Goal: Find specific page/section: Find specific page/section

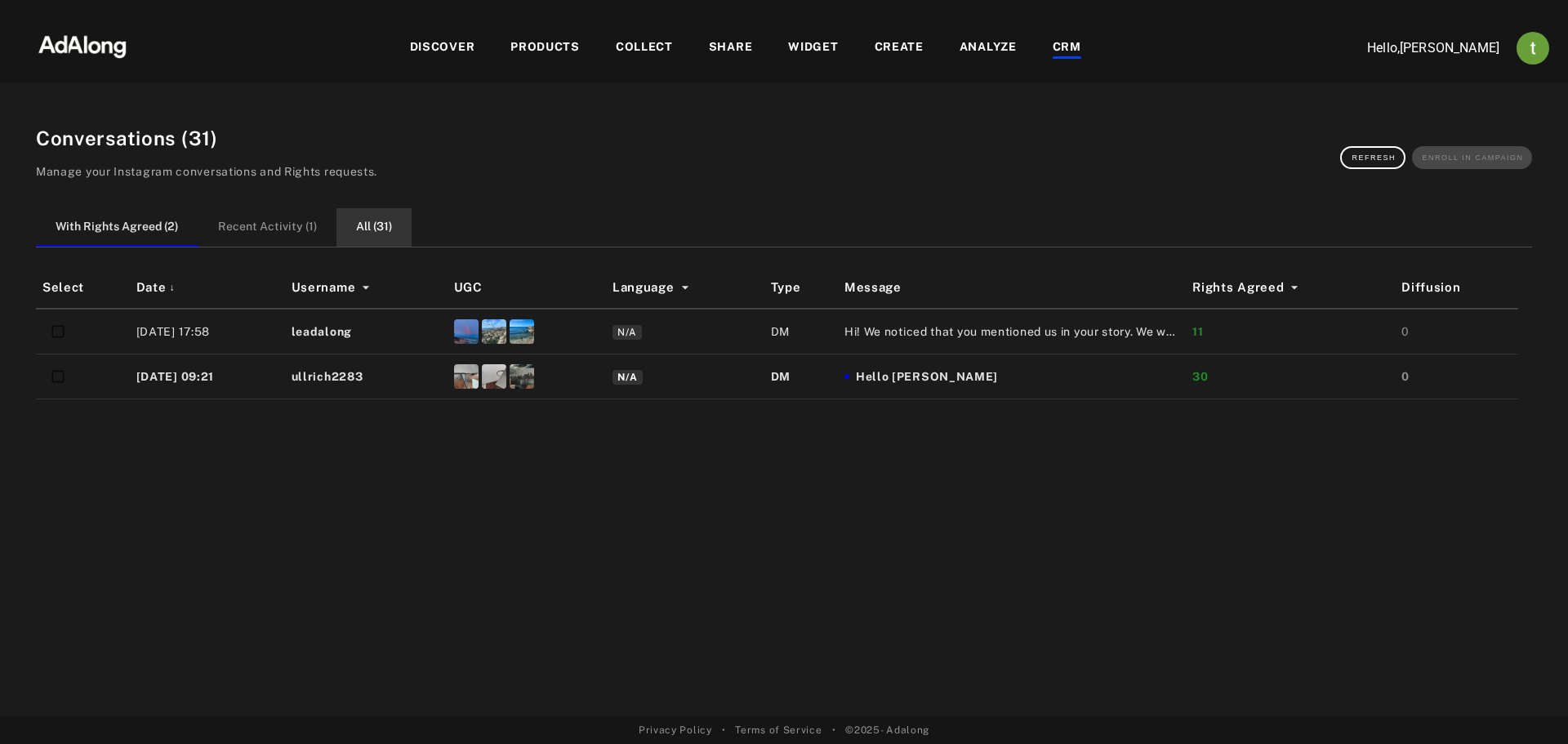
click at [369, 227] on button "All ( 31 )" at bounding box center [374, 228] width 76 height 38
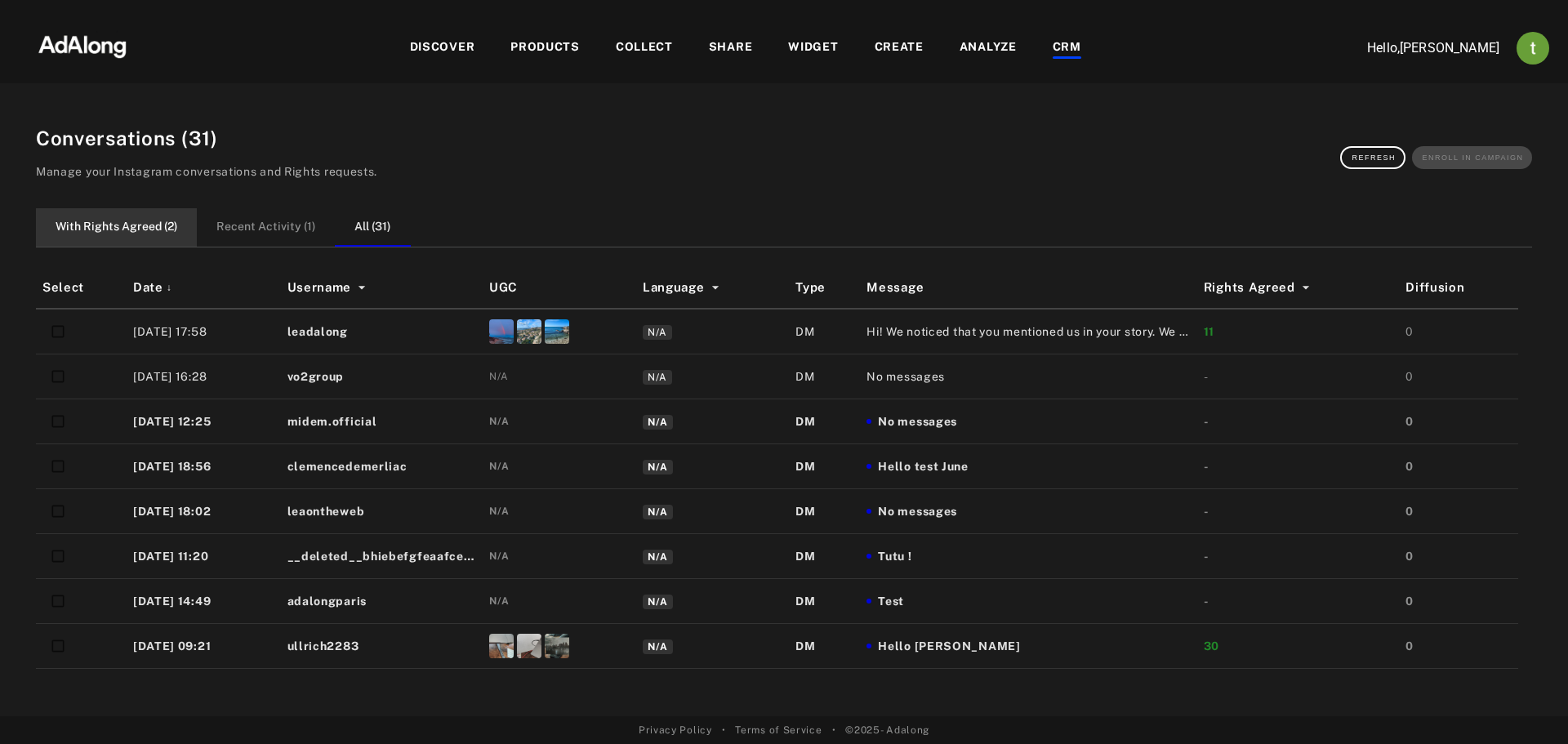
click at [106, 221] on button "With Rights Agreed ( 2 )" at bounding box center [117, 228] width 161 height 38
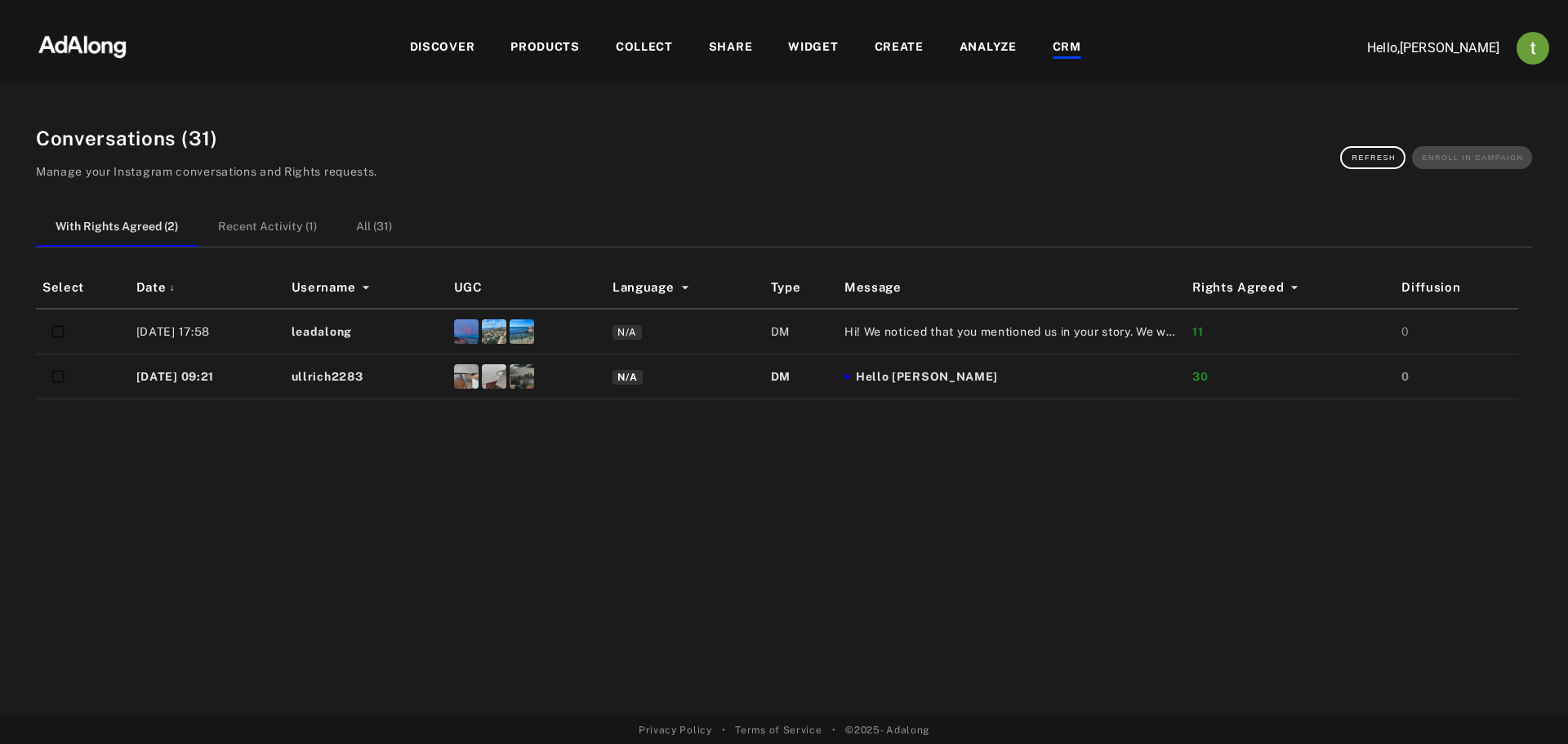
click at [423, 42] on div "DISCOVER" at bounding box center [443, 48] width 65 height 19
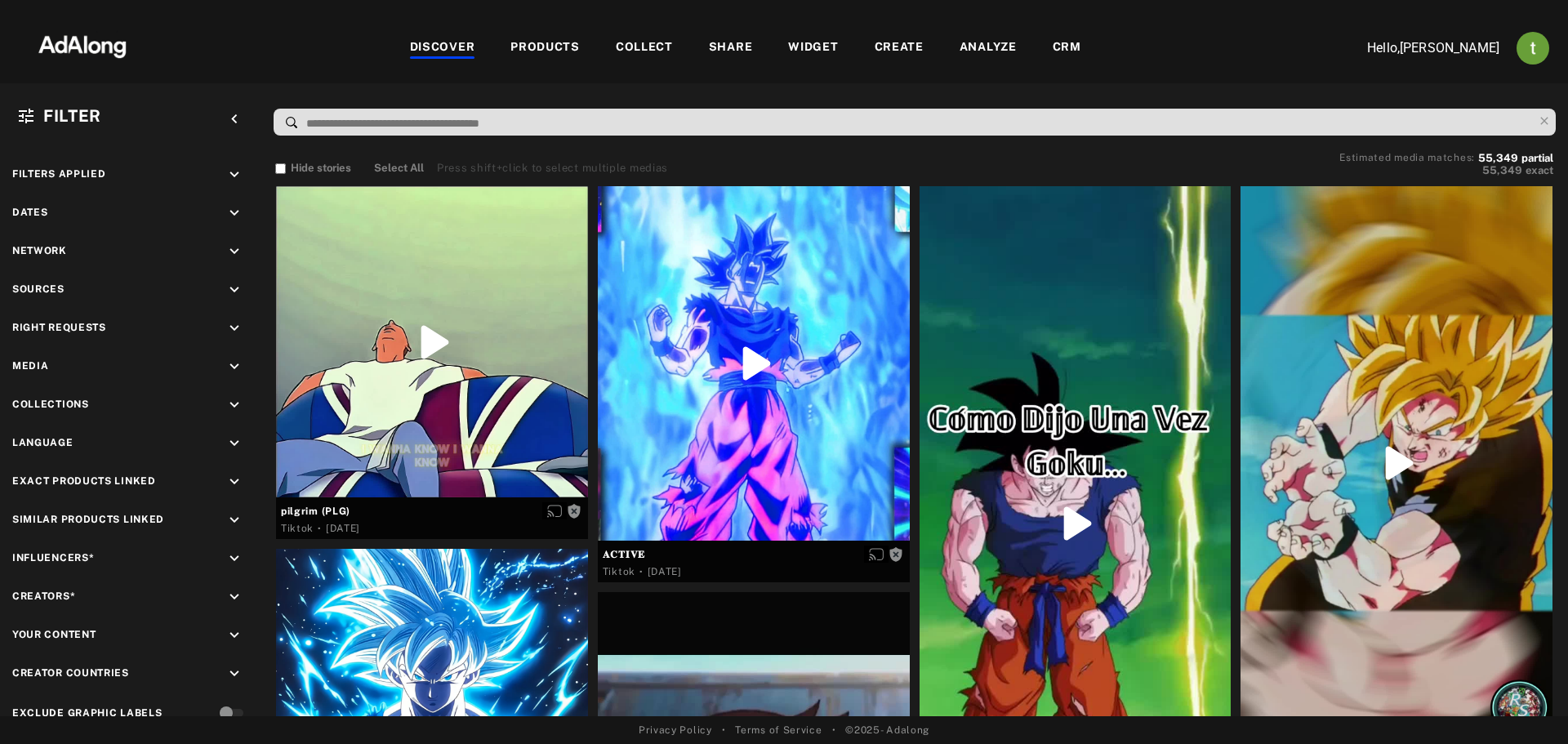
click at [1064, 53] on div "CRM" at bounding box center [1067, 48] width 29 height 19
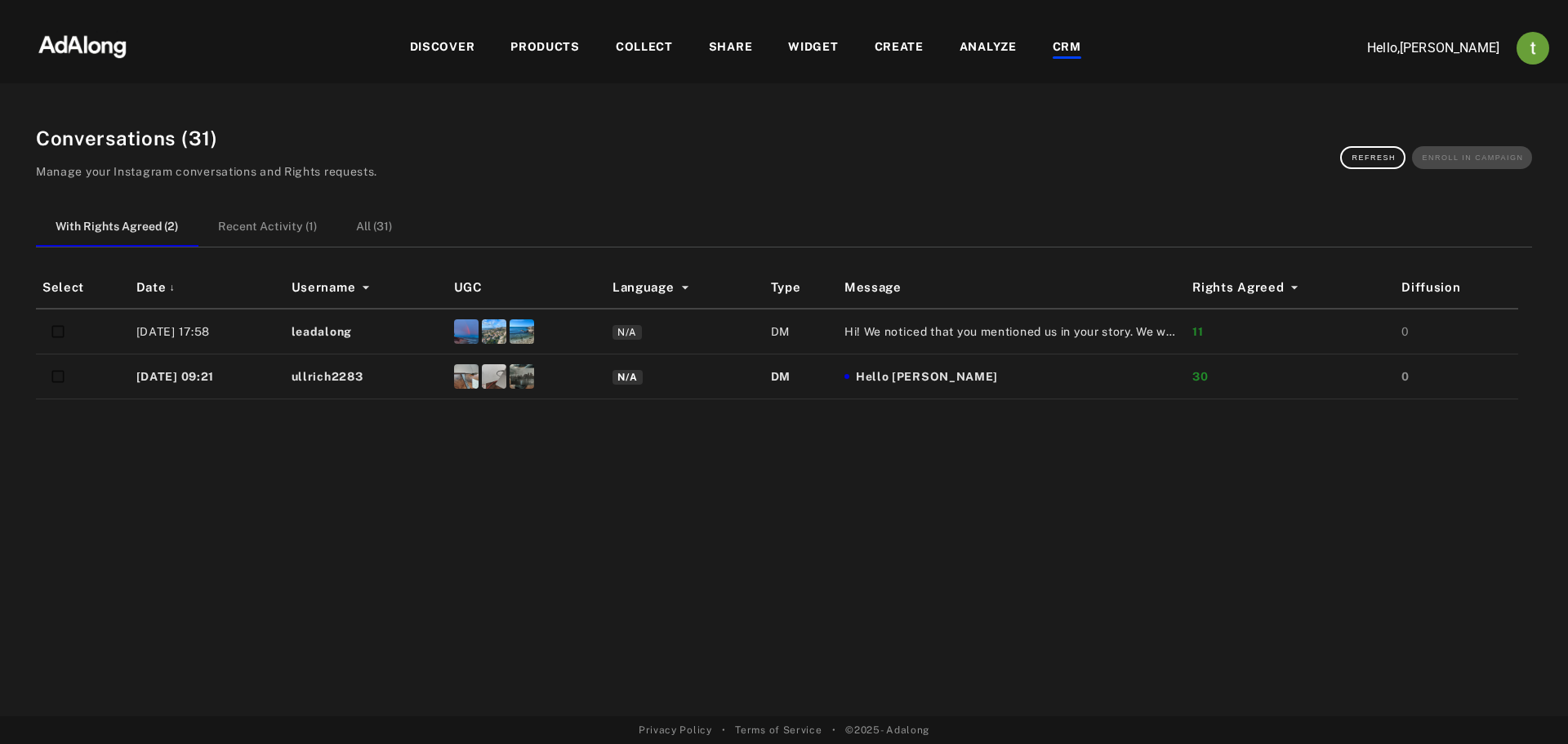
click at [442, 46] on div "DISCOVER" at bounding box center [443, 48] width 65 height 19
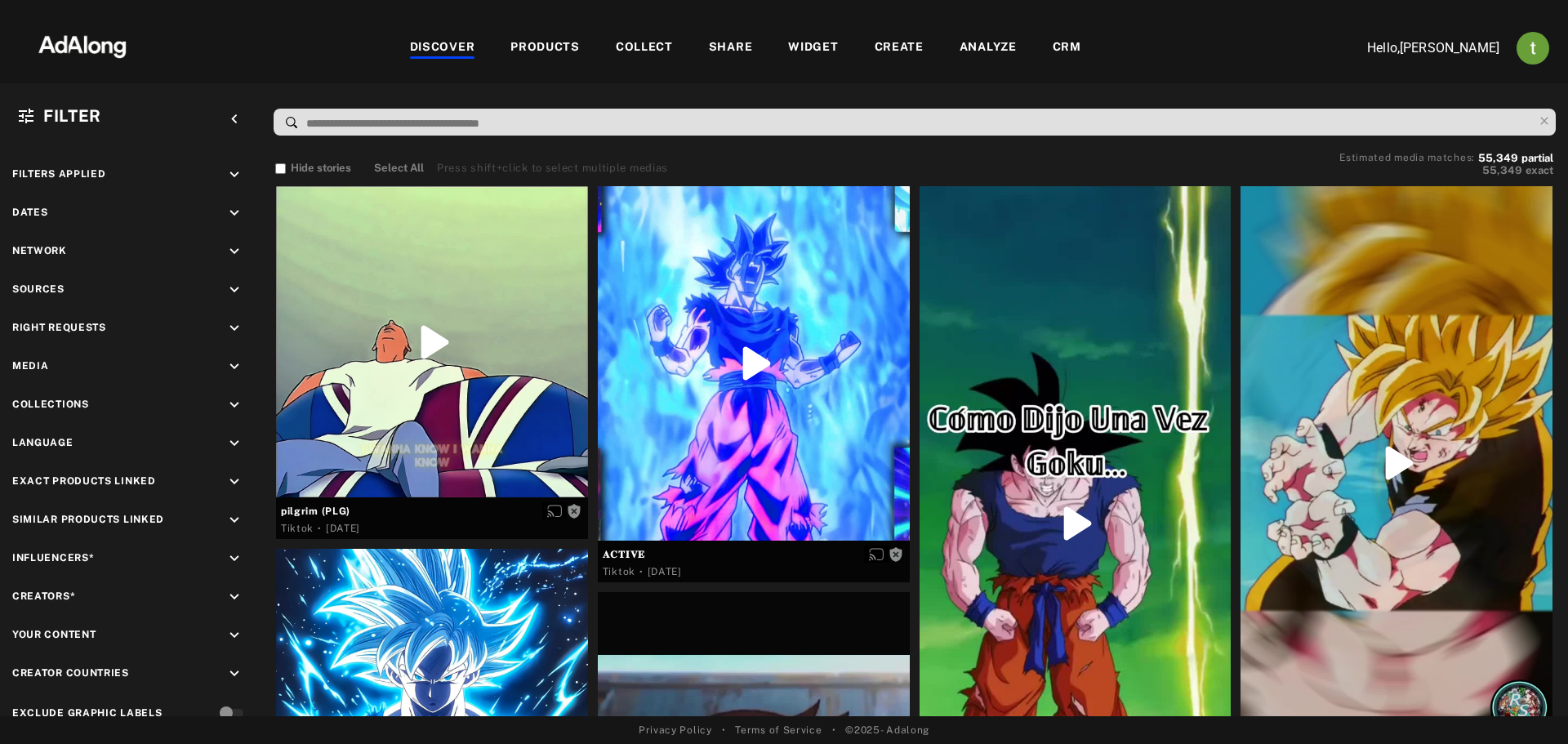
click at [1057, 45] on div "CRM" at bounding box center [1067, 48] width 29 height 19
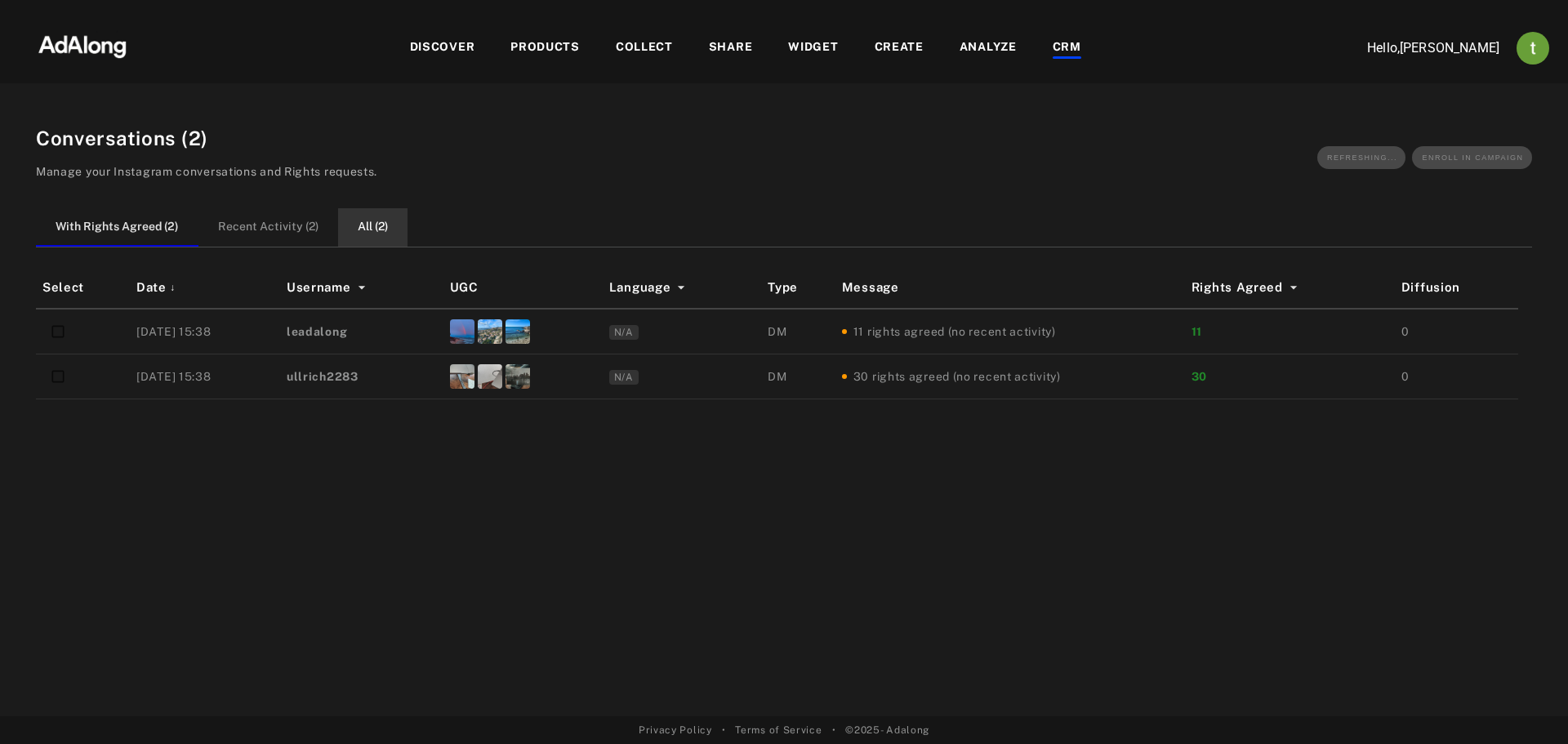
click at [360, 222] on button "All ( 2 )" at bounding box center [373, 228] width 70 height 38
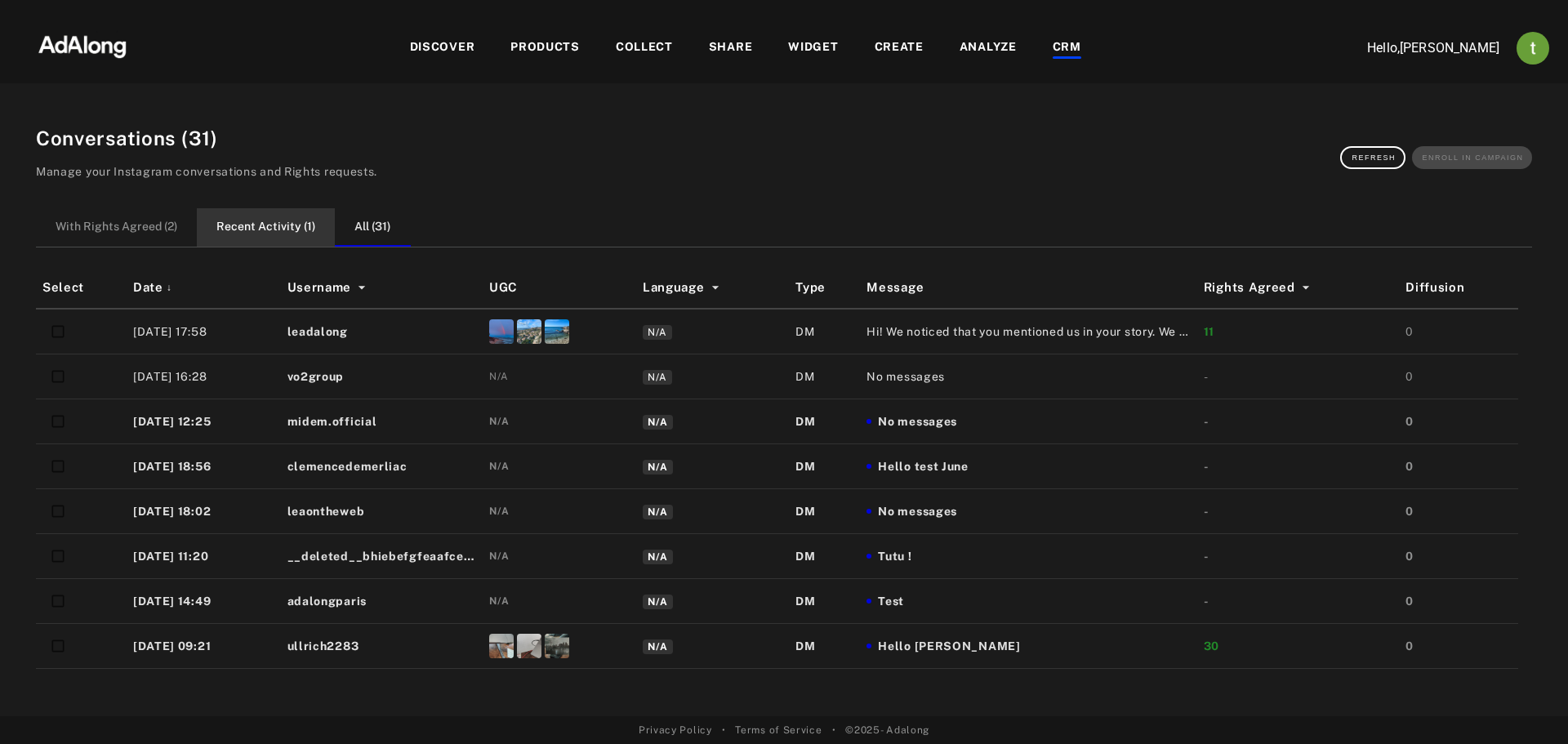
click at [279, 215] on button "Recent Activity ( 1 )" at bounding box center [266, 228] width 138 height 38
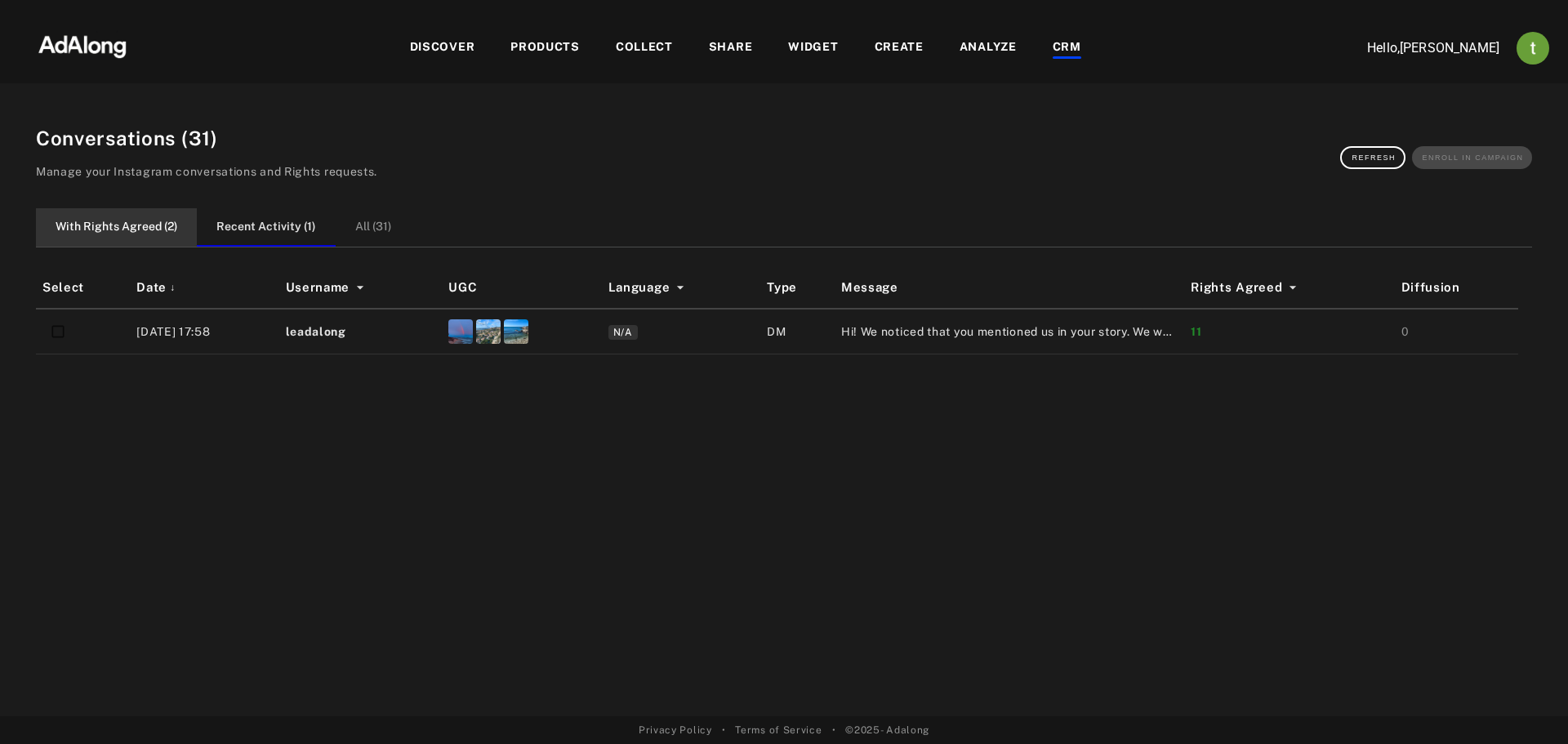
click at [138, 221] on button "With Rights Agreed ( 2 )" at bounding box center [117, 228] width 161 height 38
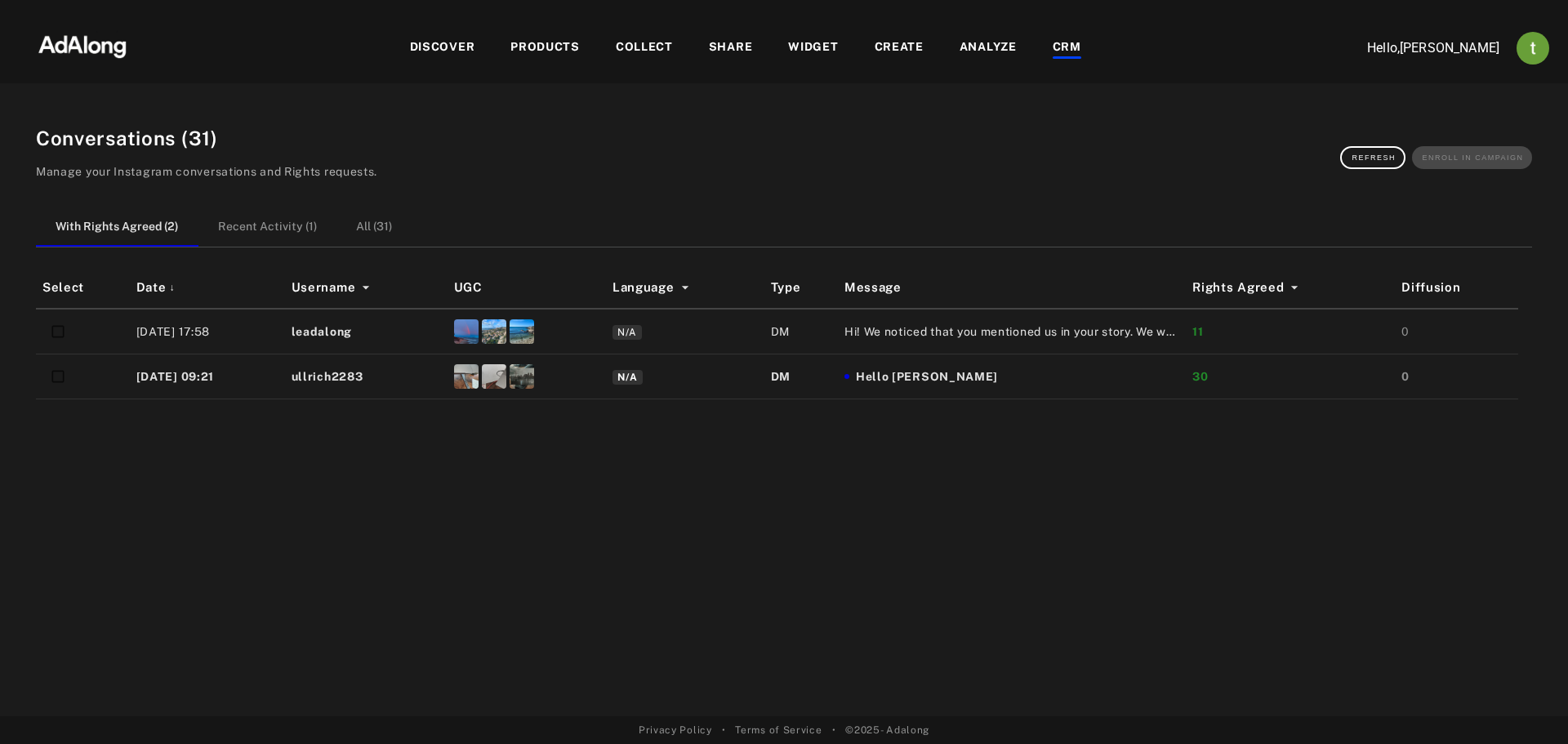
click at [447, 51] on div "DISCOVER" at bounding box center [443, 48] width 65 height 19
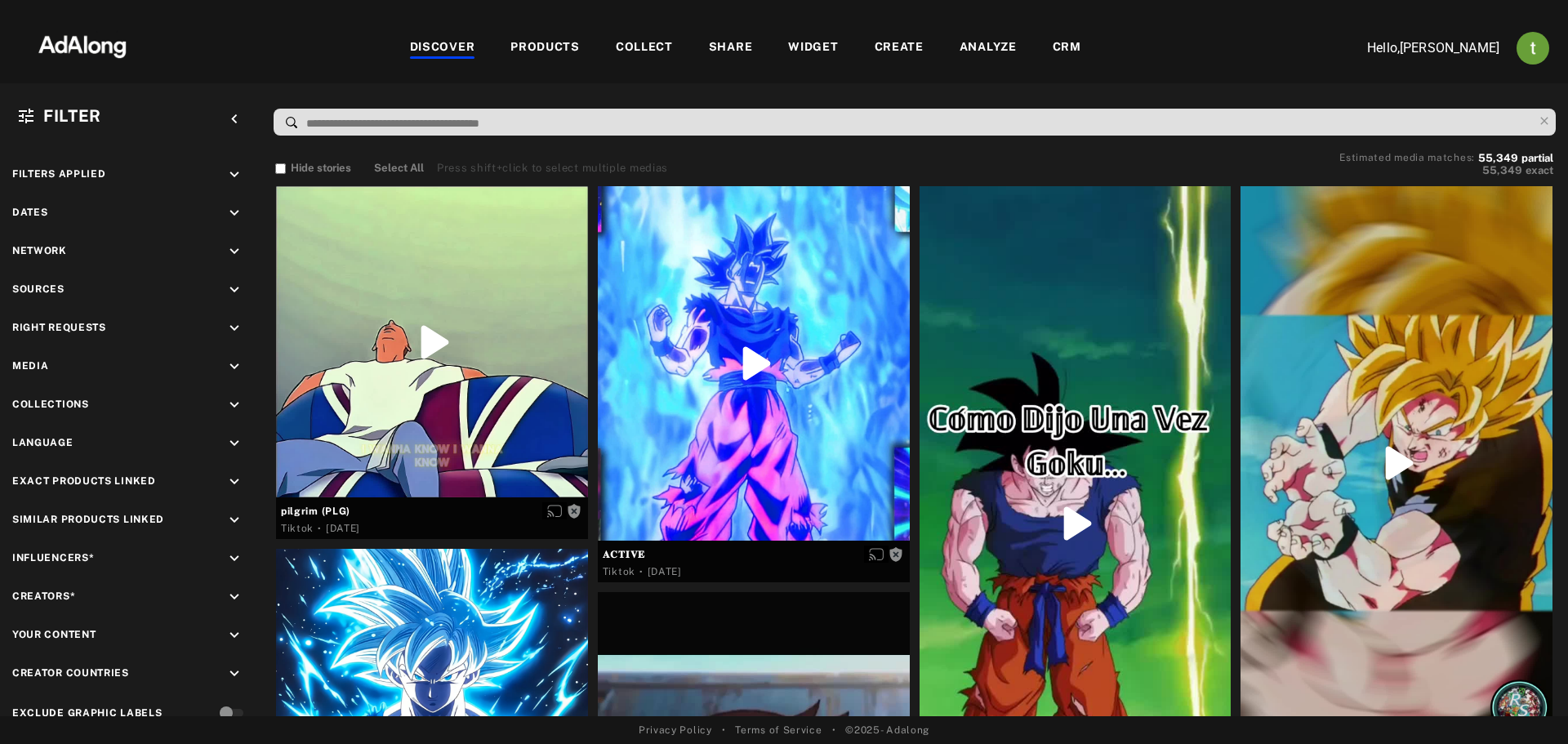
click at [1035, 45] on div "CRM" at bounding box center [1066, 48] width 64 height 19
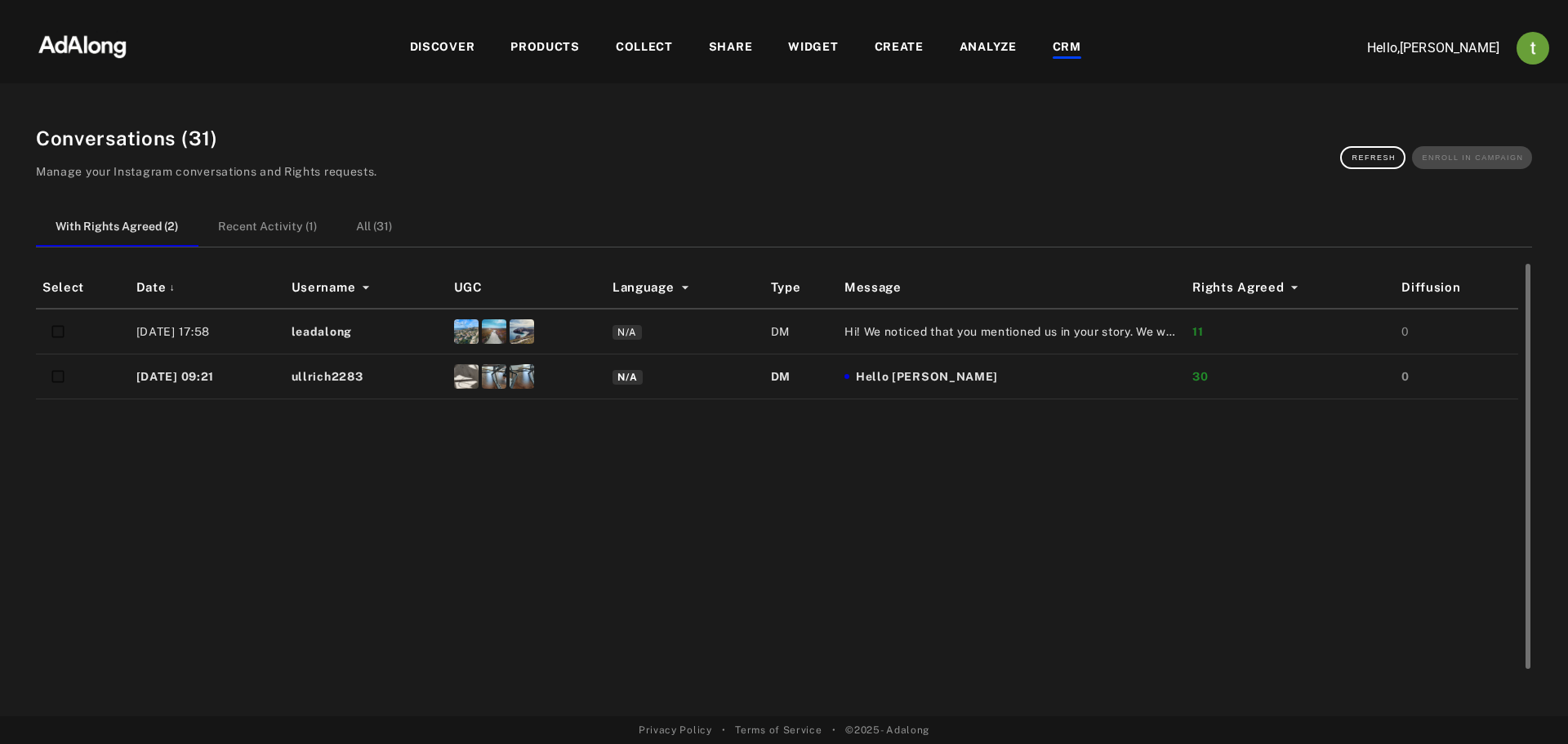
click at [1041, 629] on div "Select Date ↓ Username UGC Language Type Message Rights Agreed Diffusion 14/08/…" at bounding box center [784, 470] width 1496 height 408
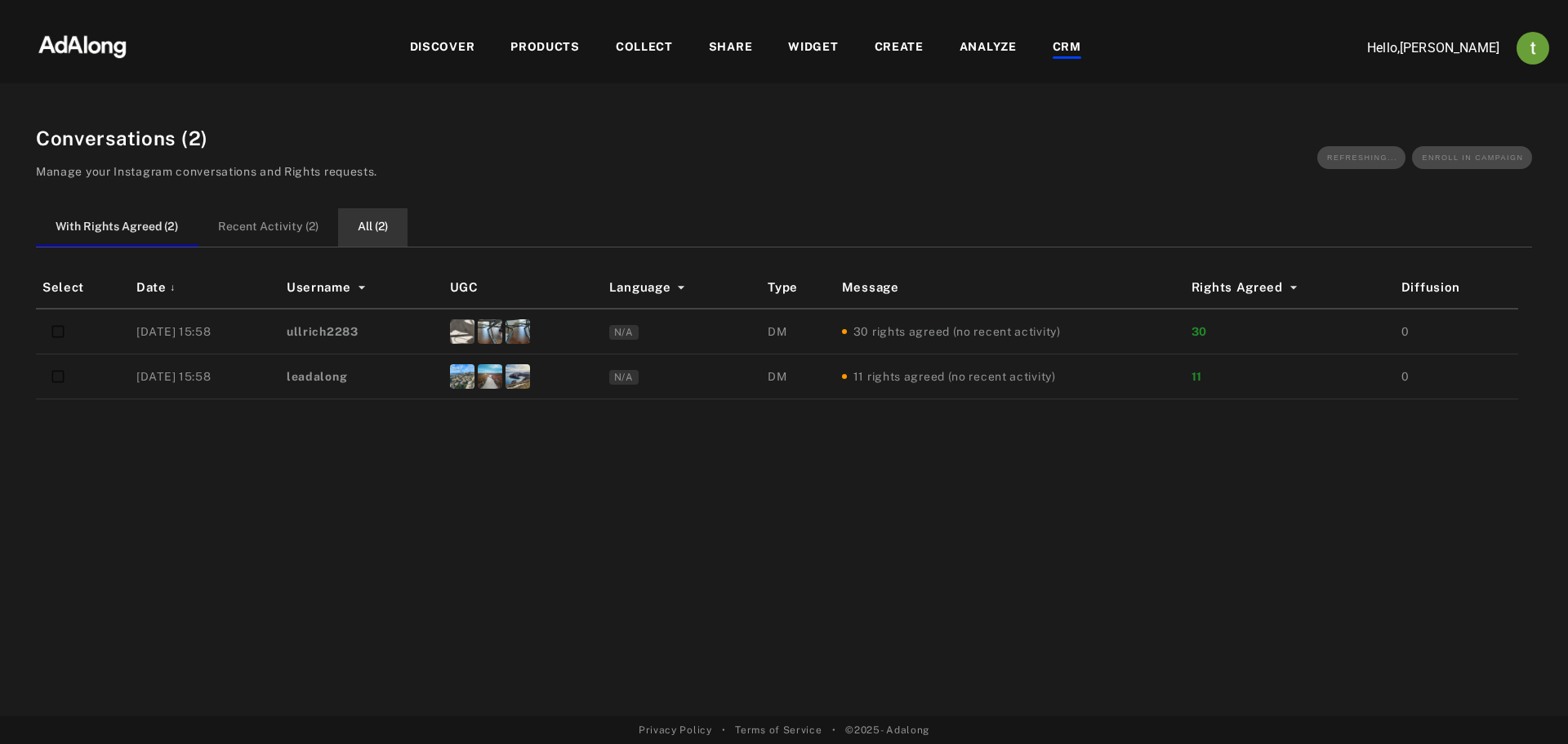
click at [363, 229] on button "All ( 2 )" at bounding box center [373, 228] width 70 height 38
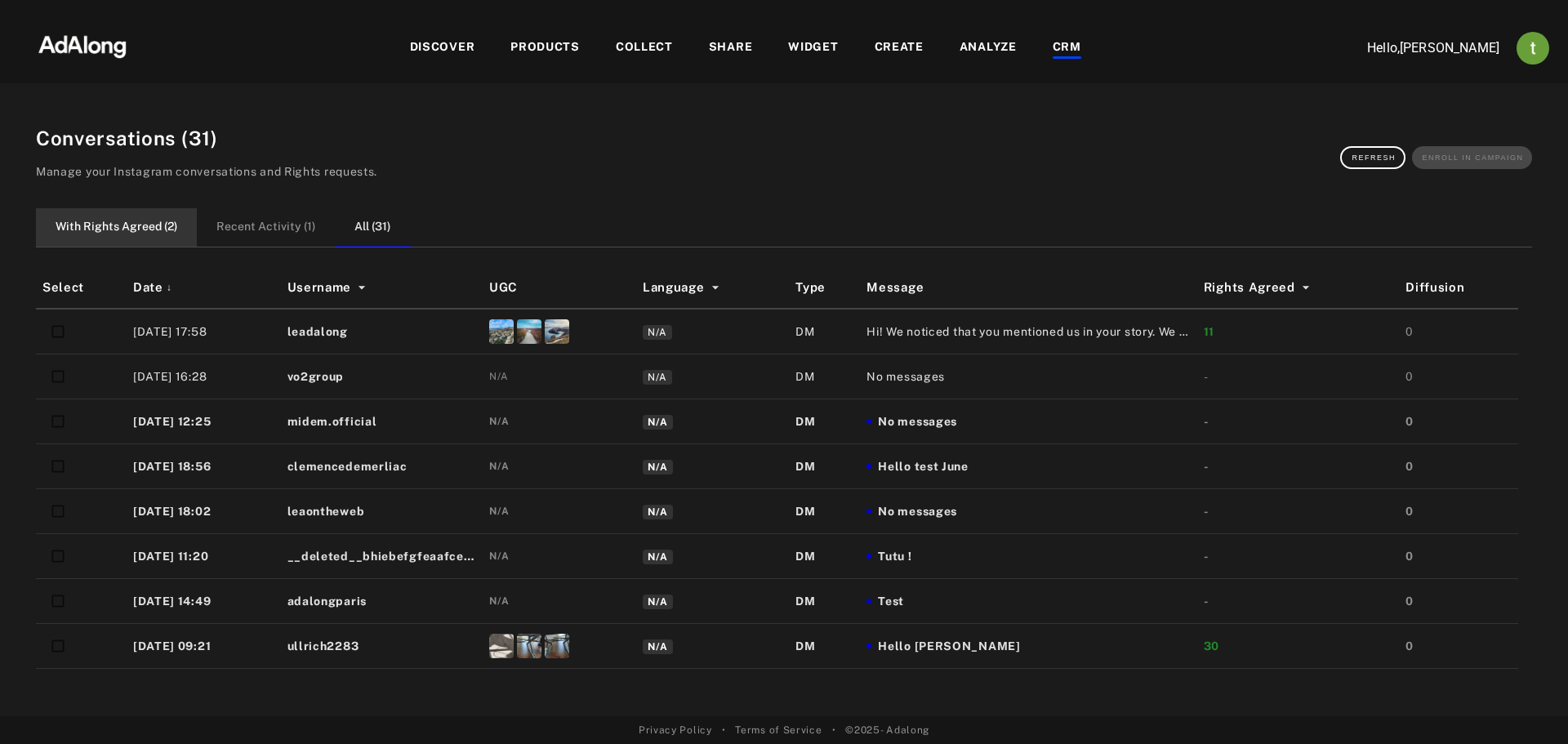
click at [137, 231] on button "With Rights Agreed ( 2 )" at bounding box center [117, 228] width 161 height 38
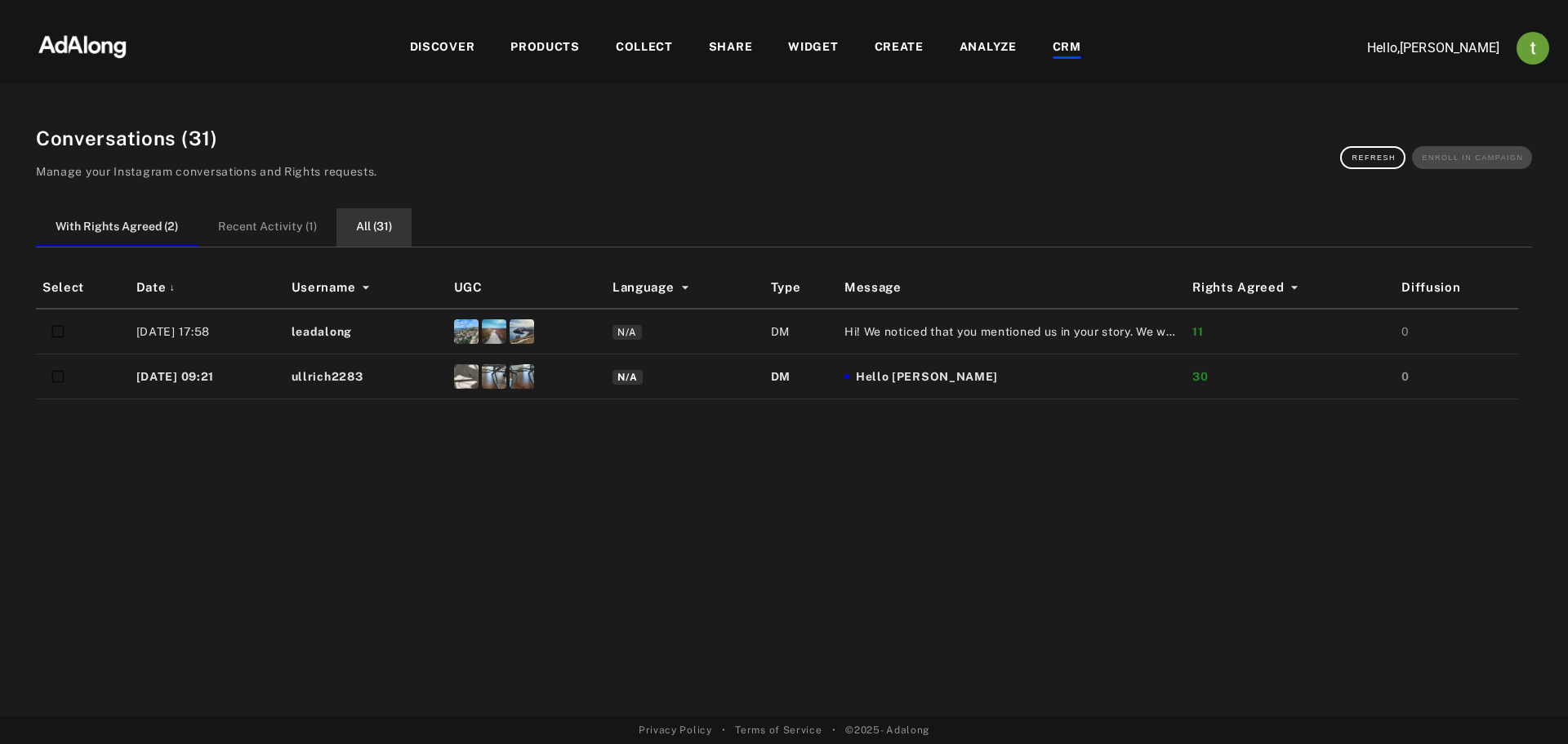
click at [365, 237] on button "All ( 31 )" at bounding box center [374, 228] width 76 height 38
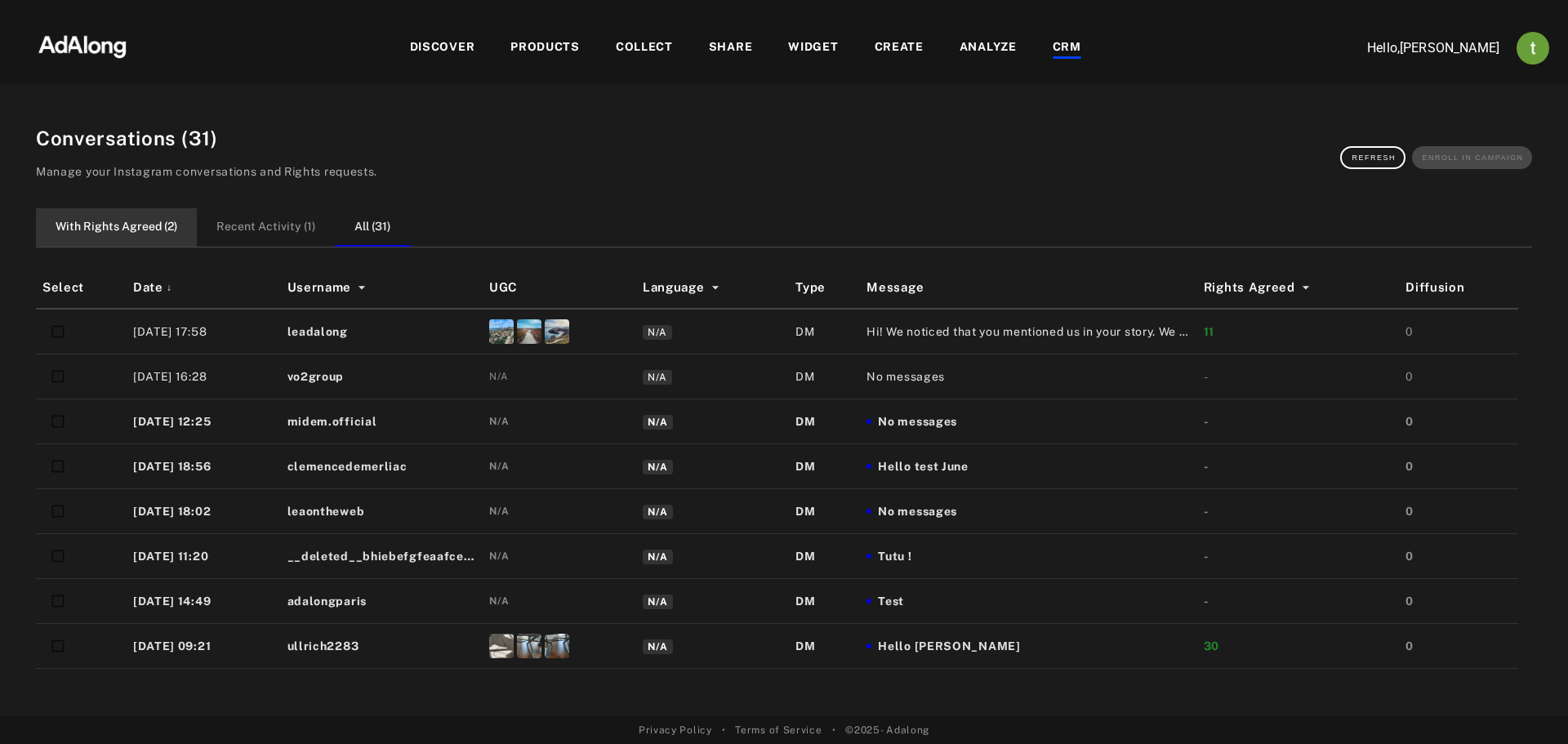
click at [166, 241] on button "With Rights Agreed ( 2 )" at bounding box center [117, 228] width 161 height 38
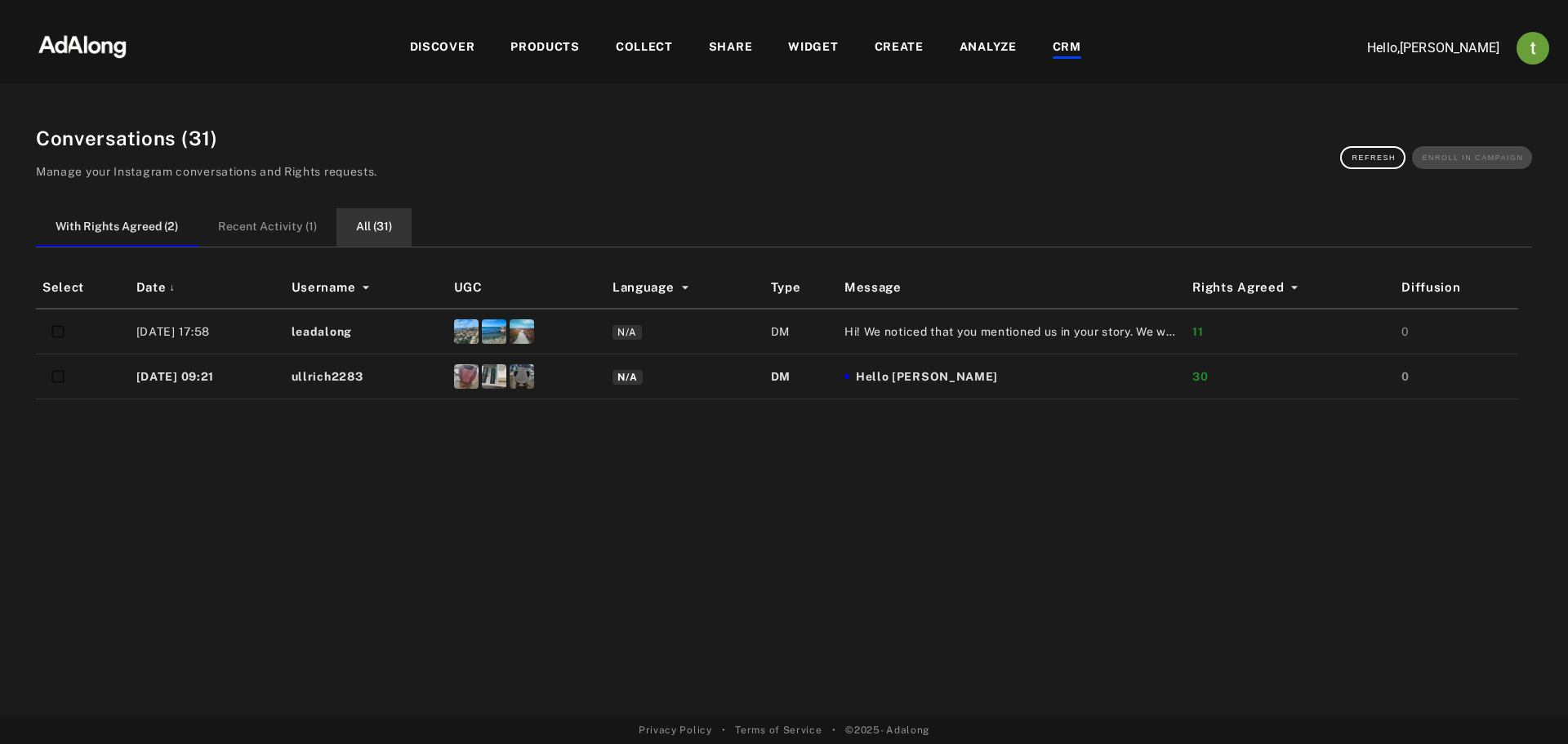
click at [389, 227] on button "All ( 31 )" at bounding box center [374, 228] width 76 height 38
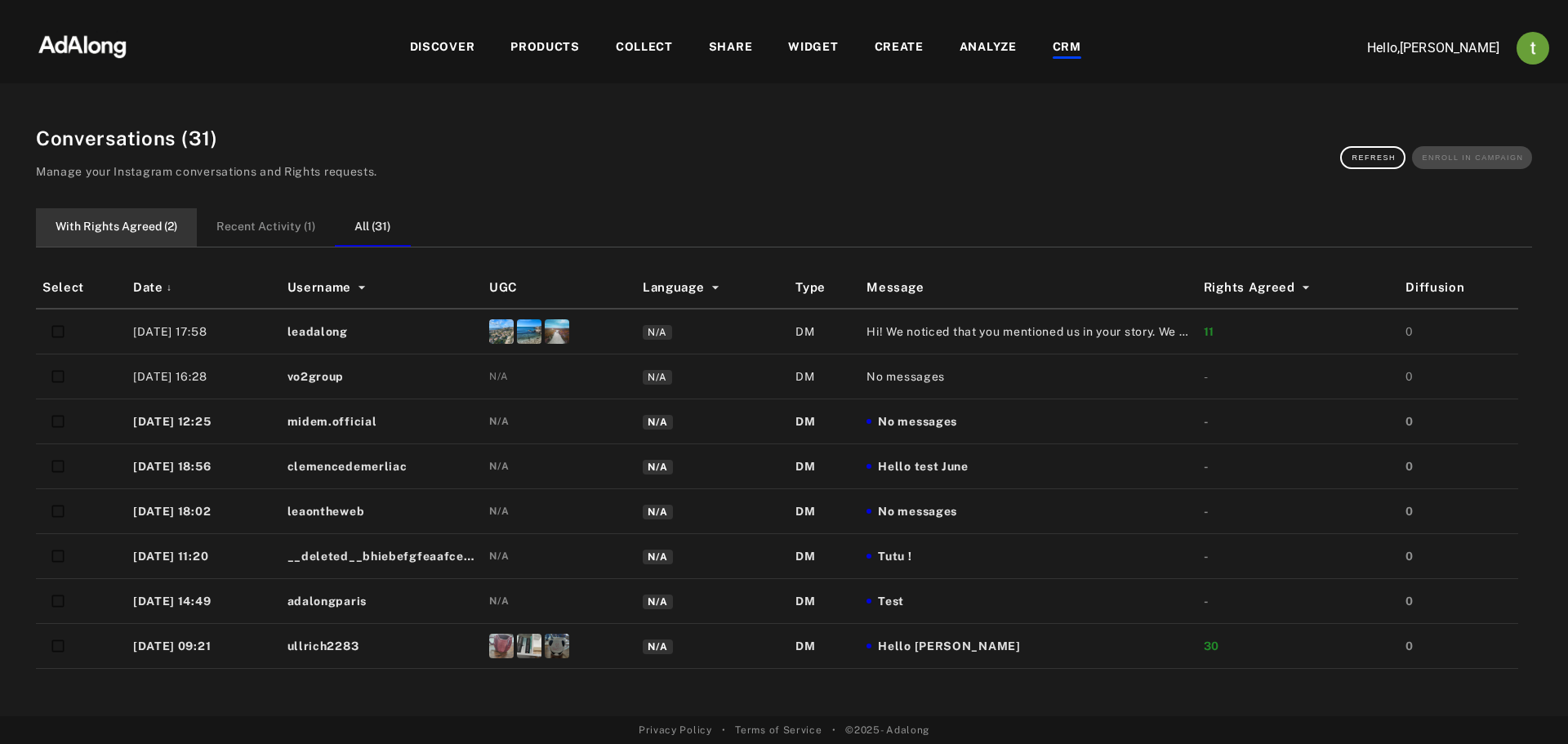
click at [166, 227] on button "With Rights Agreed ( 2 )" at bounding box center [117, 228] width 161 height 38
